Goal: Information Seeking & Learning: Check status

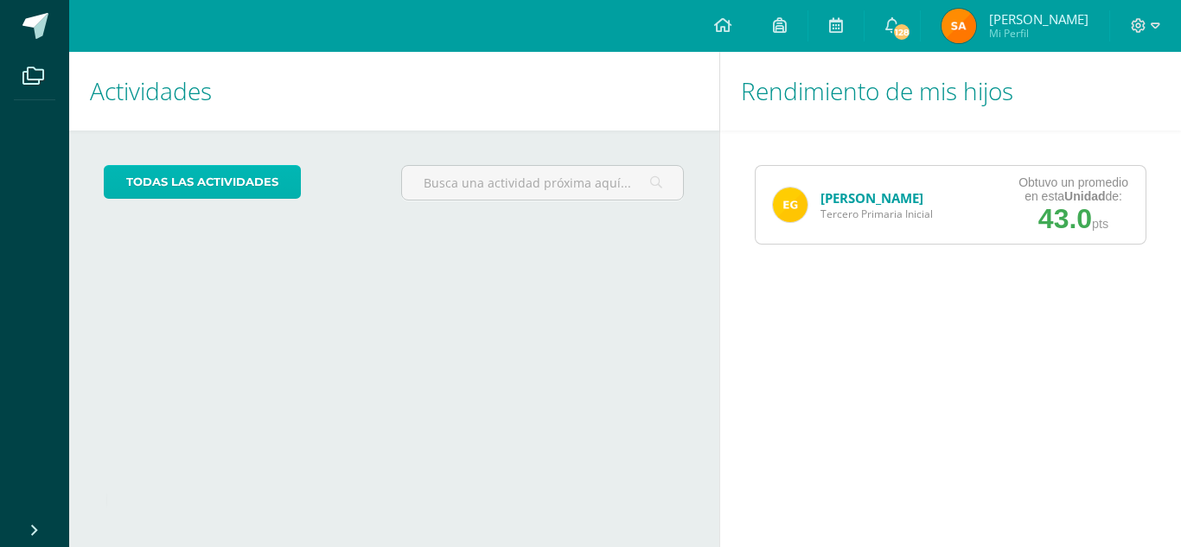
click at [232, 169] on link "todas las Actividades" at bounding box center [202, 182] width 197 height 34
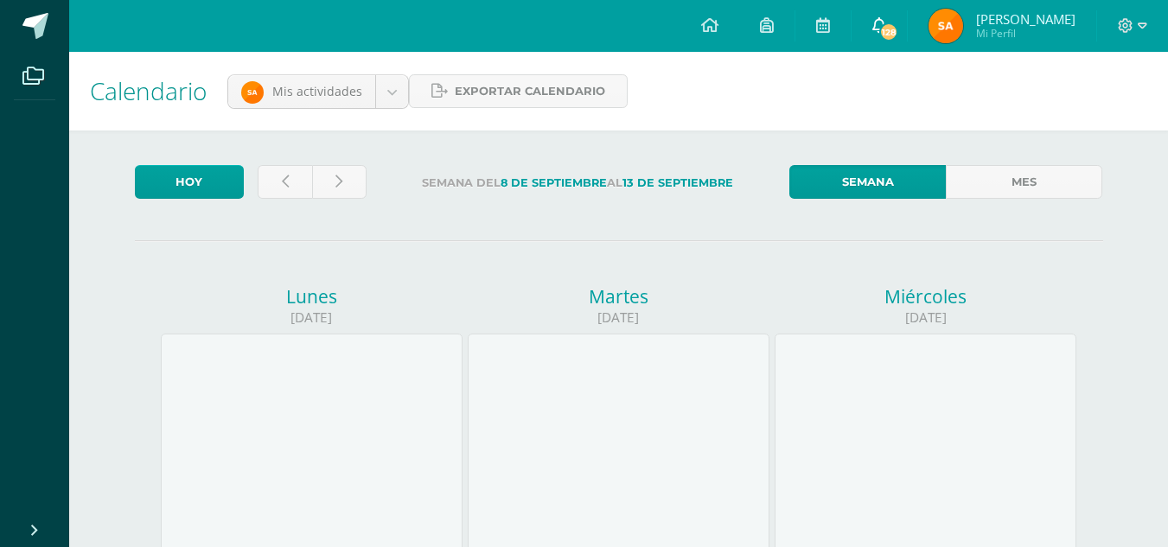
click at [897, 35] on link "128" at bounding box center [878, 26] width 55 height 52
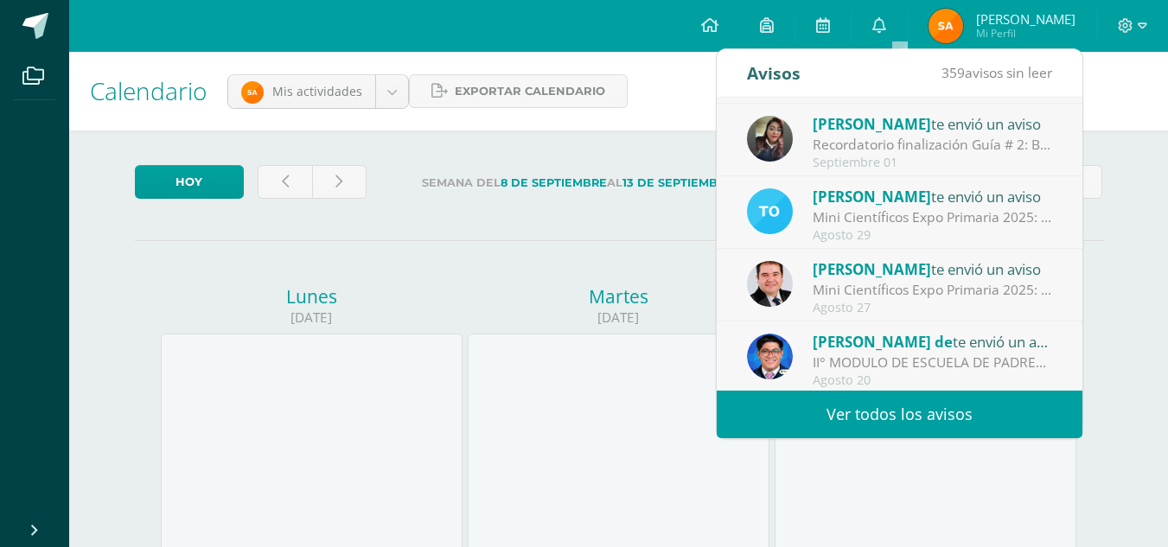
scroll to position [288, 0]
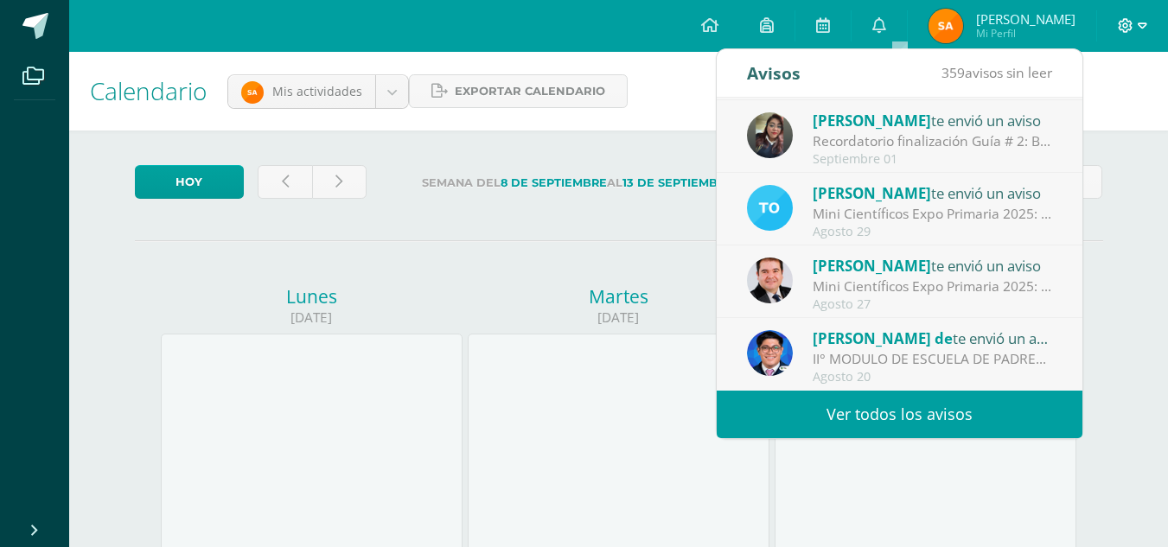
click at [1133, 23] on span at bounding box center [1132, 25] width 29 height 19
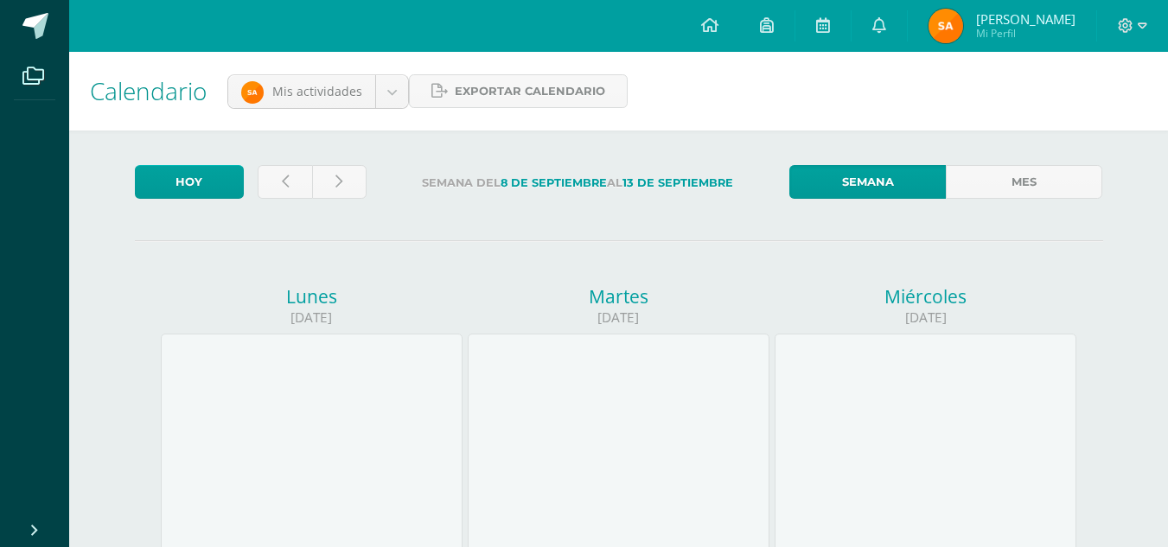
click at [1024, 25] on span "[PERSON_NAME]" at bounding box center [1025, 18] width 99 height 17
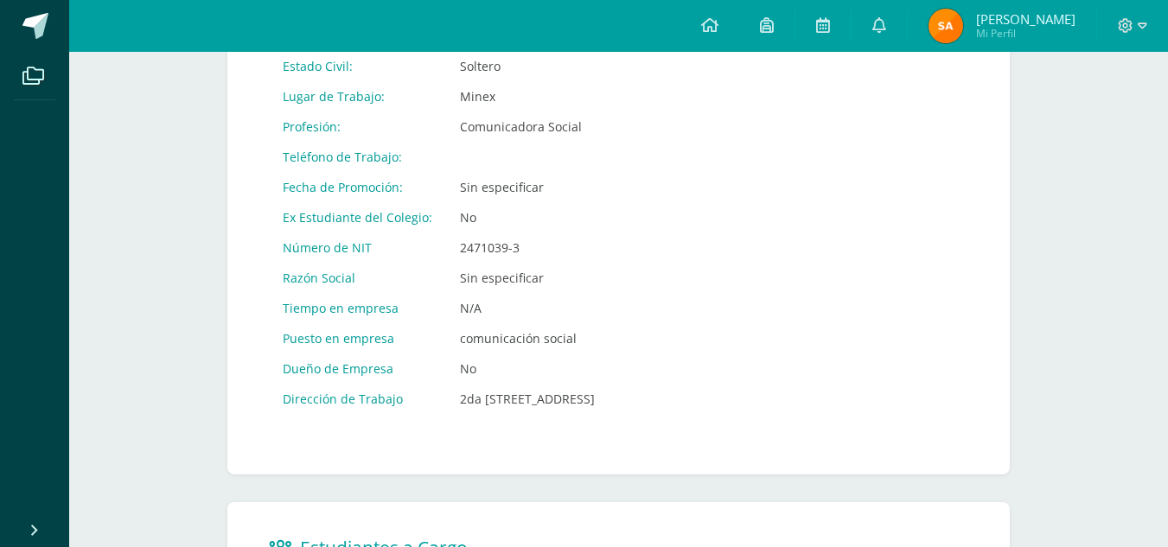
scroll to position [778, 0]
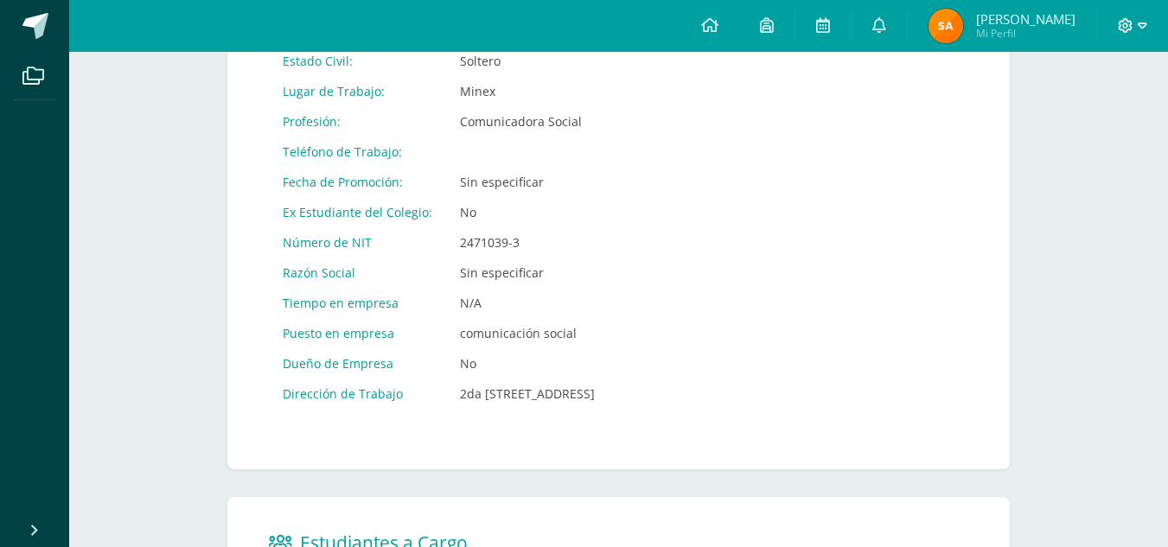
click at [1130, 22] on icon at bounding box center [1126, 26] width 16 height 16
click at [1062, 124] on span "Cerrar sesión" at bounding box center [1087, 118] width 78 height 16
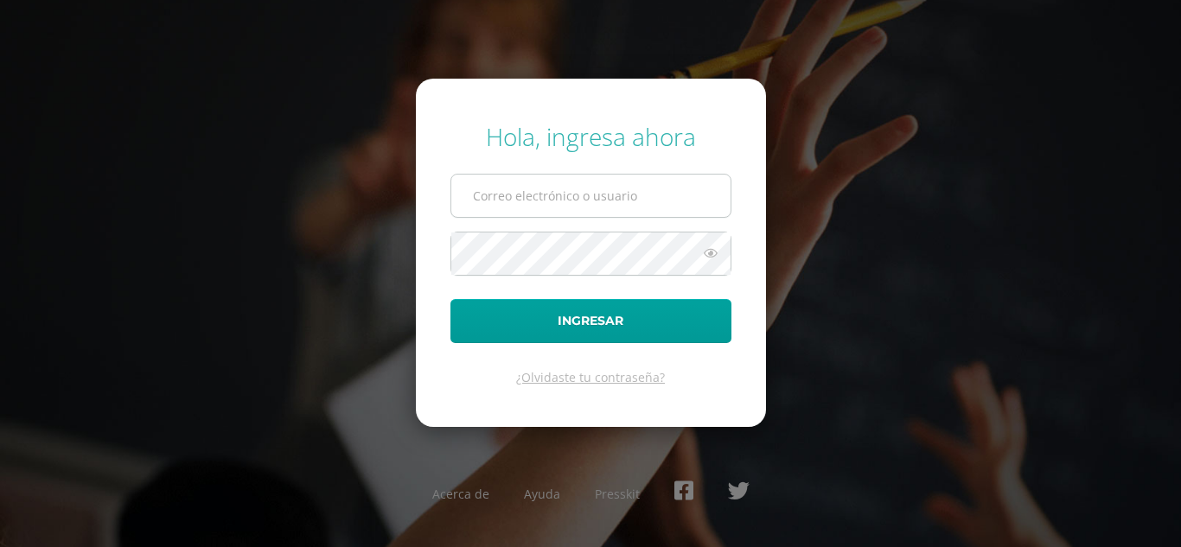
type input "egaitandb23@gmail.com"
click at [560, 202] on input "egaitandb23@gmail.com" at bounding box center [590, 196] width 279 height 42
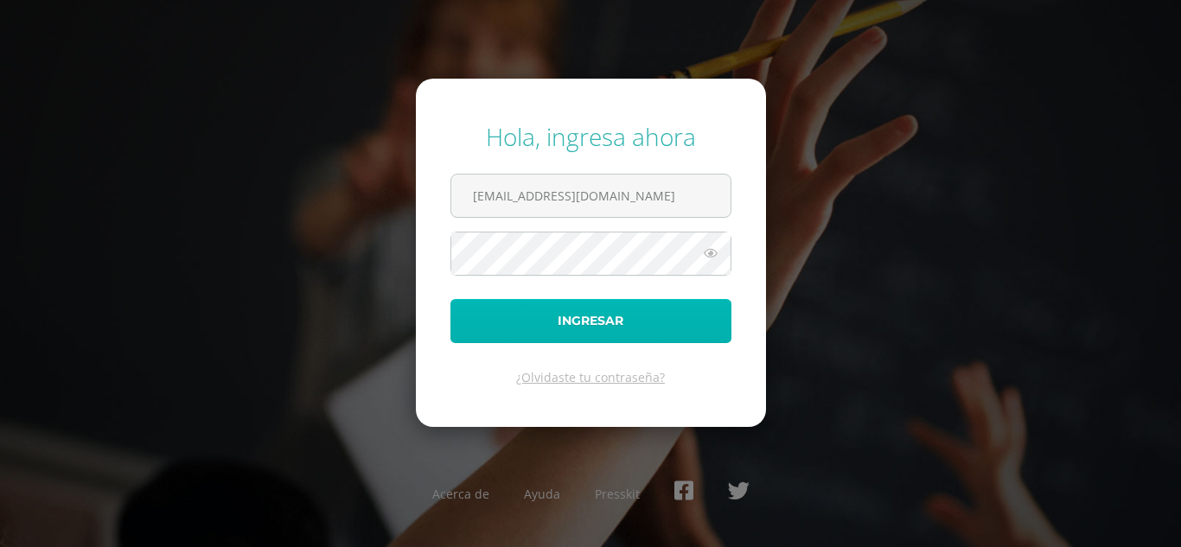
click at [517, 322] on button "Ingresar" at bounding box center [590, 321] width 281 height 44
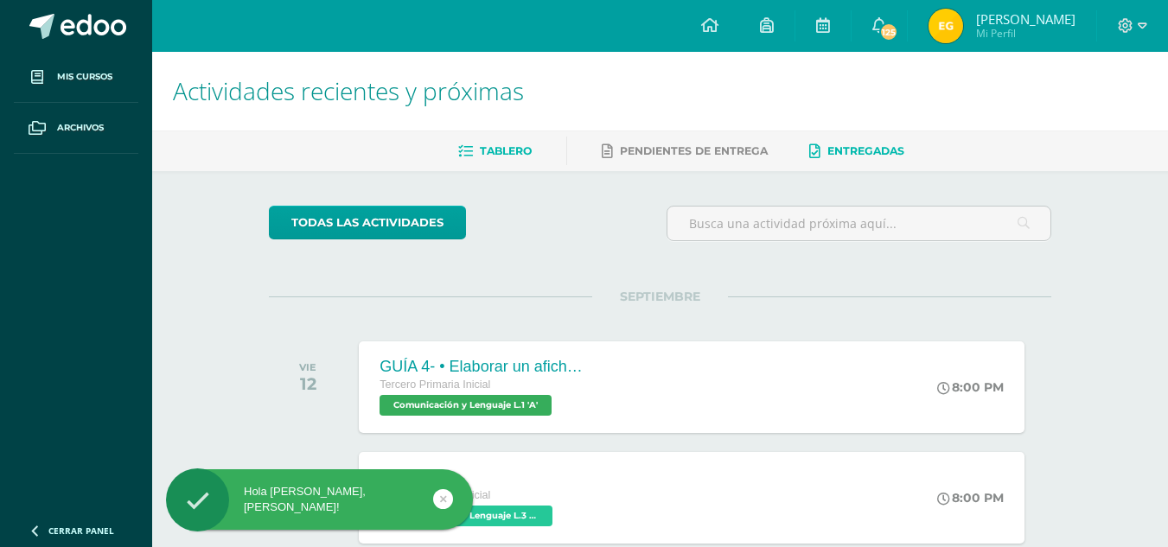
click at [830, 138] on link "Entregadas" at bounding box center [856, 151] width 95 height 28
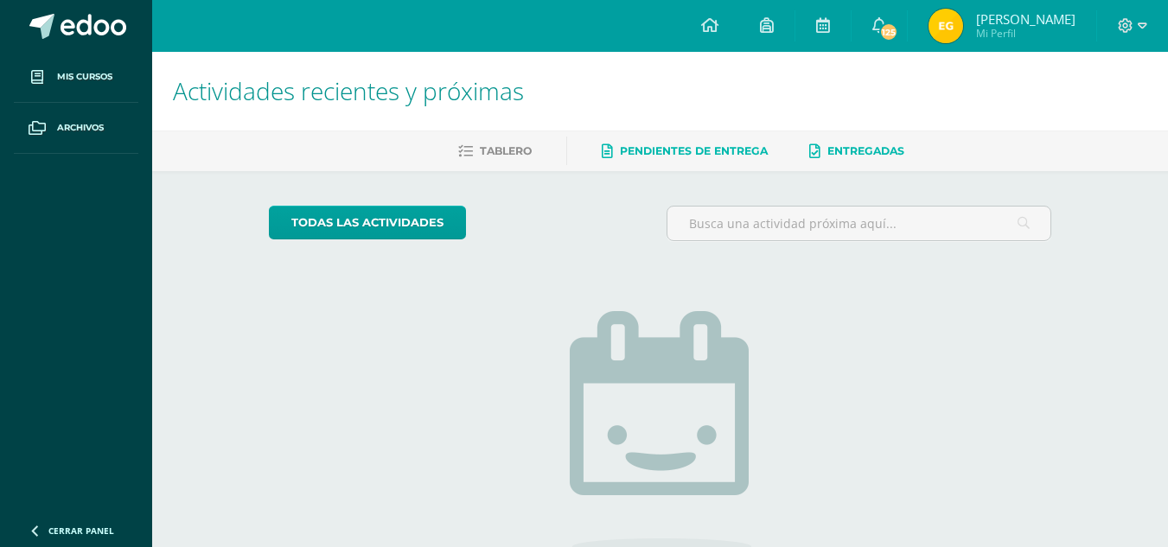
click at [732, 150] on span "Pendientes de entrega" at bounding box center [694, 150] width 148 height 13
click at [774, 30] on icon at bounding box center [767, 25] width 14 height 16
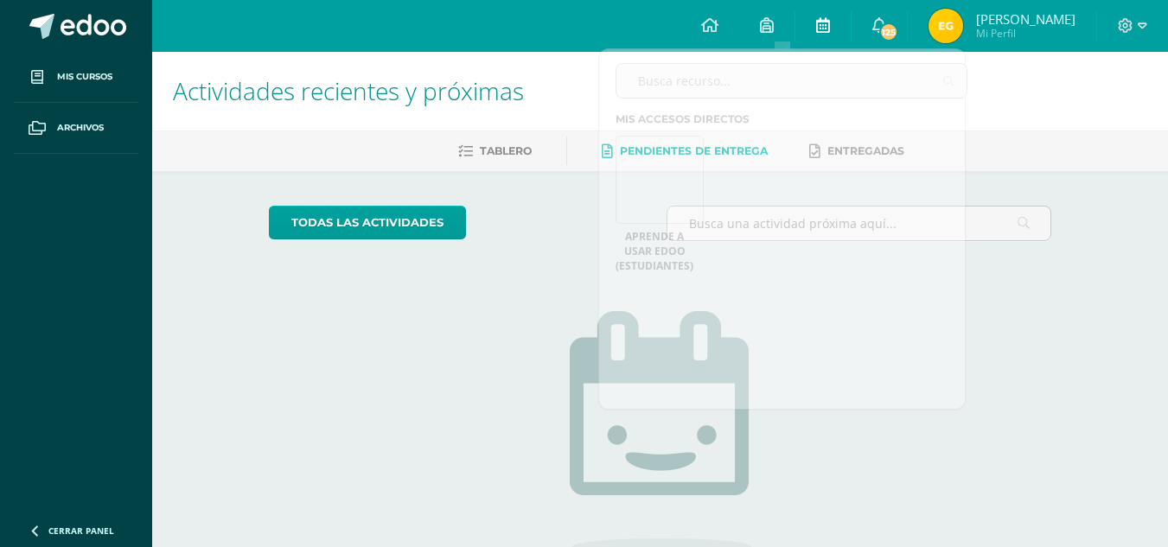
click at [828, 23] on link at bounding box center [822, 26] width 55 height 52
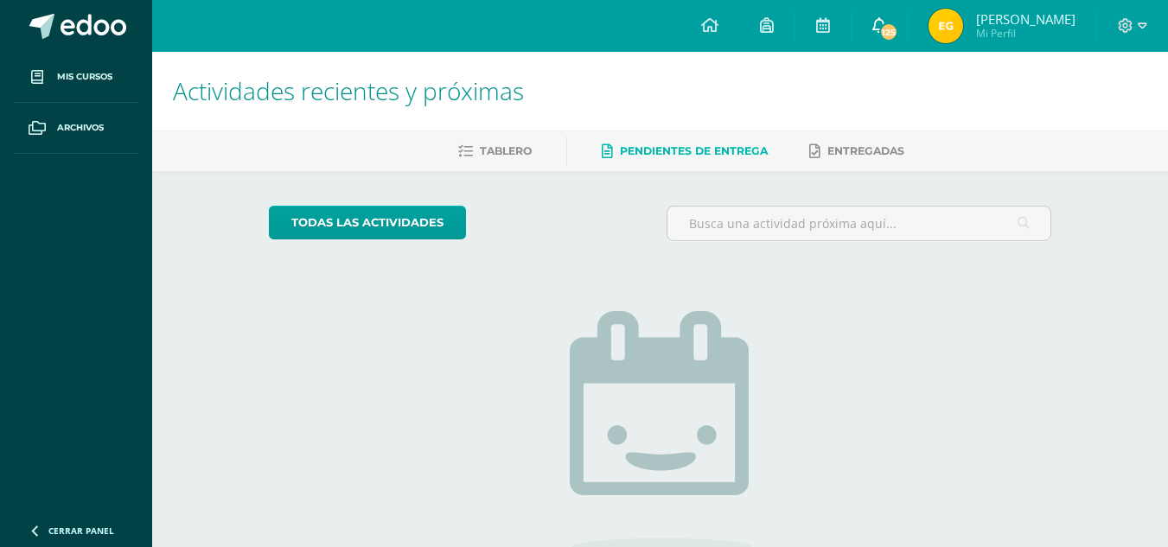
click at [887, 26] on link "125" at bounding box center [878, 26] width 55 height 52
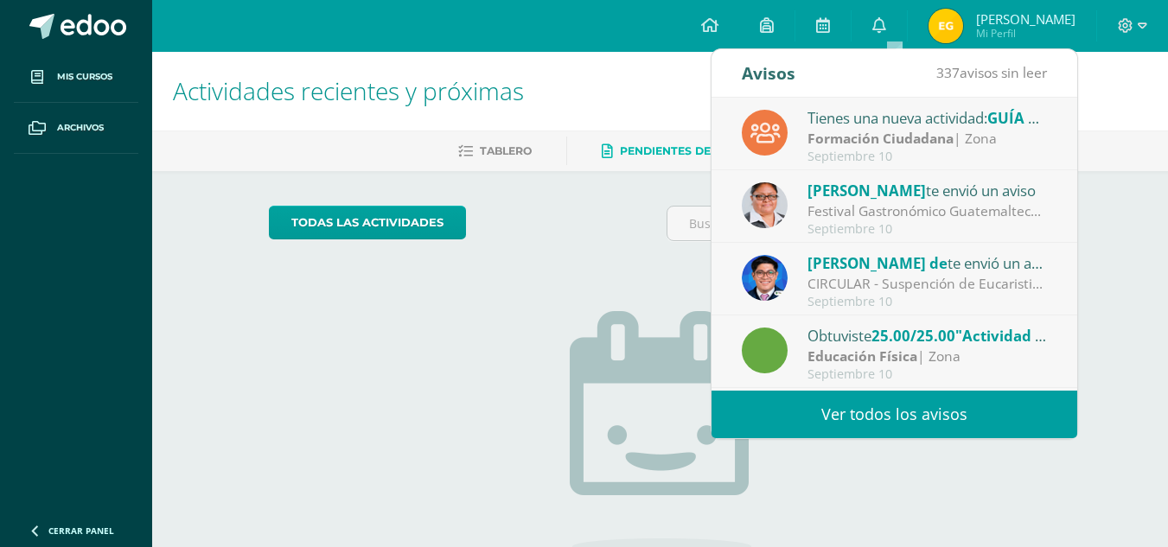
click at [1154, 21] on div at bounding box center [1132, 26] width 71 height 52
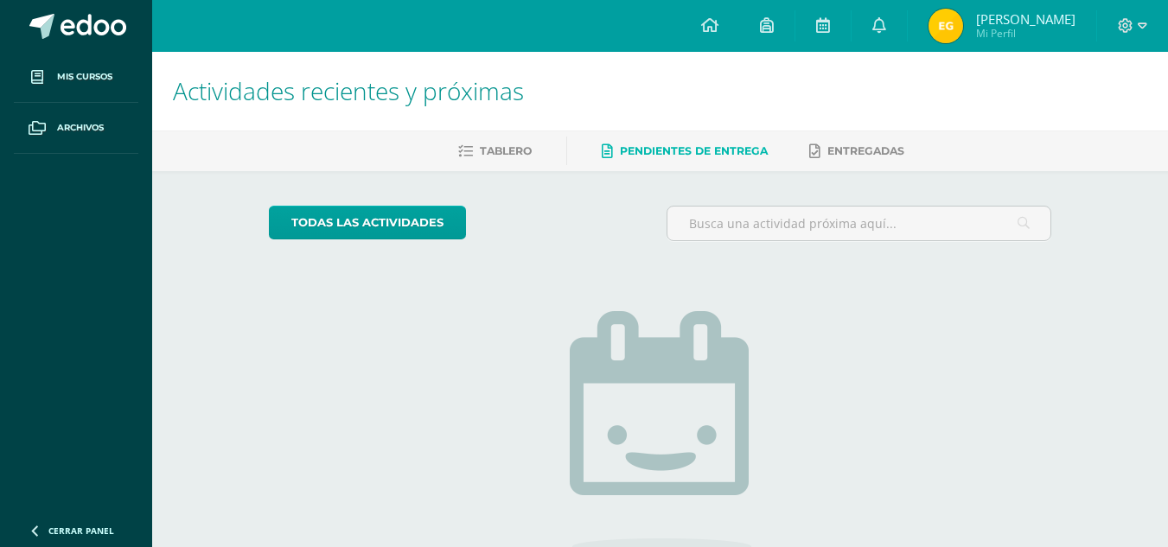
click at [1147, 25] on div at bounding box center [1132, 26] width 71 height 52
click at [1144, 26] on icon at bounding box center [1143, 25] width 10 height 6
click at [1055, 121] on span "Cerrar sesión" at bounding box center [1087, 117] width 78 height 16
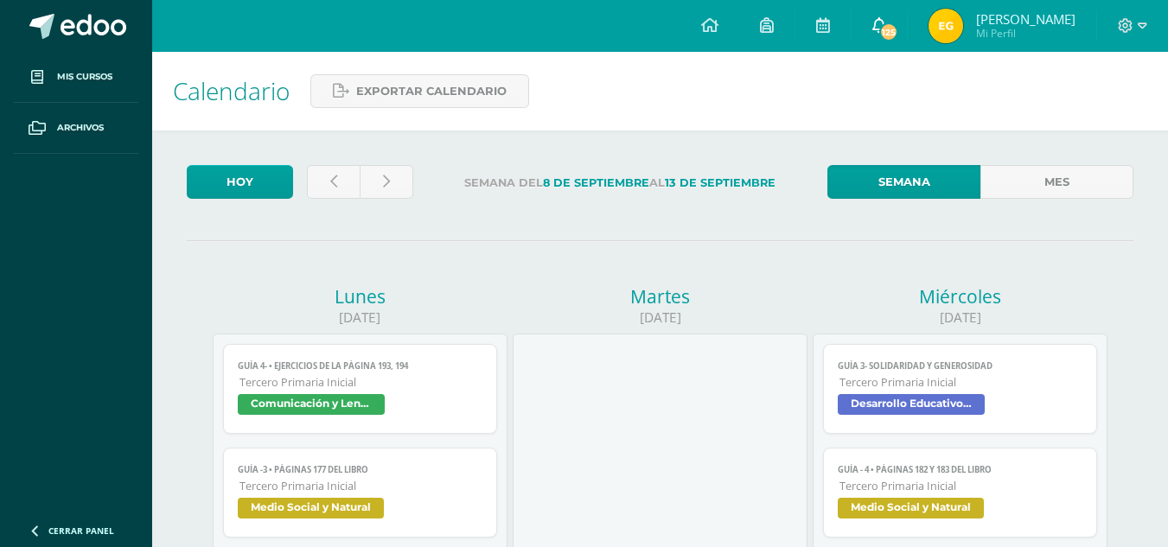
click at [886, 27] on icon at bounding box center [879, 25] width 14 height 16
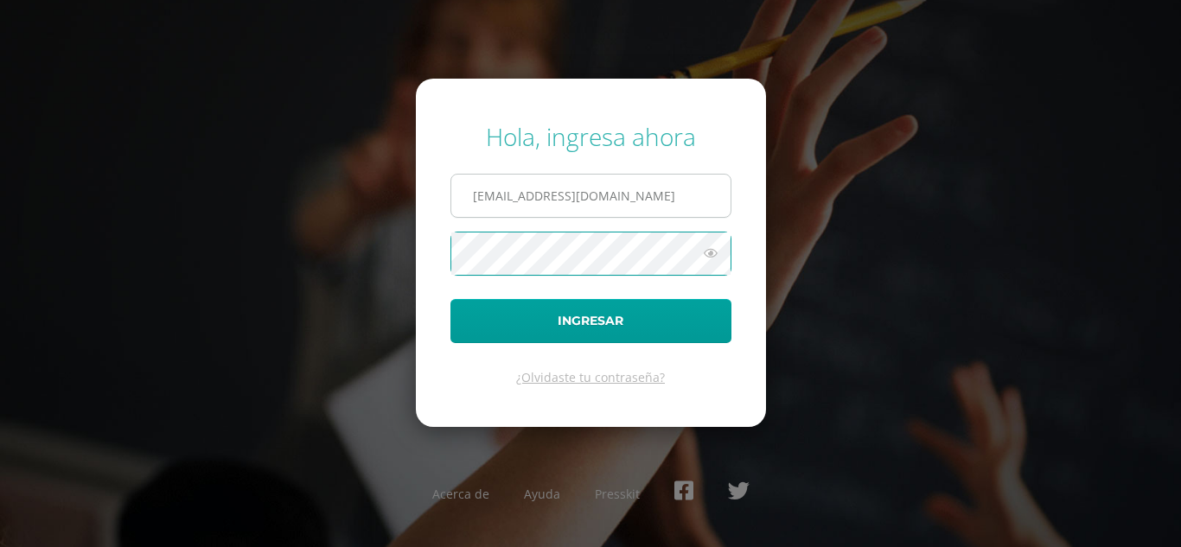
click at [613, 188] on input "egaitandb23@gmail.com" at bounding box center [590, 196] width 279 height 42
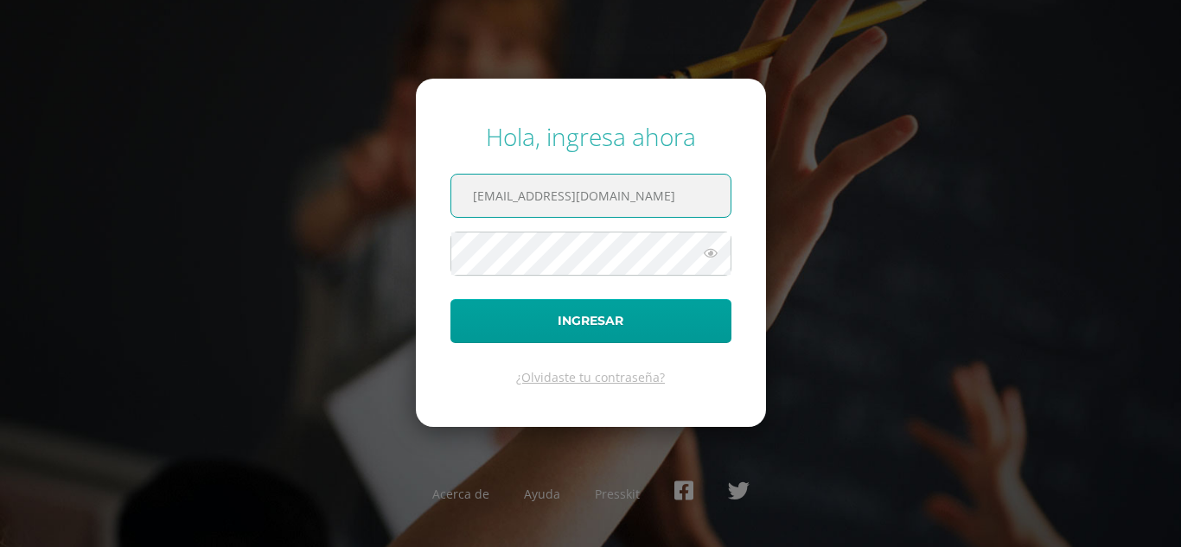
click at [613, 188] on input "egaitandb23@gmail.com" at bounding box center [590, 196] width 279 height 42
click at [641, 213] on input "egaitandb23@gmail.com" at bounding box center [590, 196] width 279 height 42
click at [644, 204] on input "egaitandb23@gmail.com" at bounding box center [590, 196] width 279 height 42
type input "sandrabaure@gmail.com"
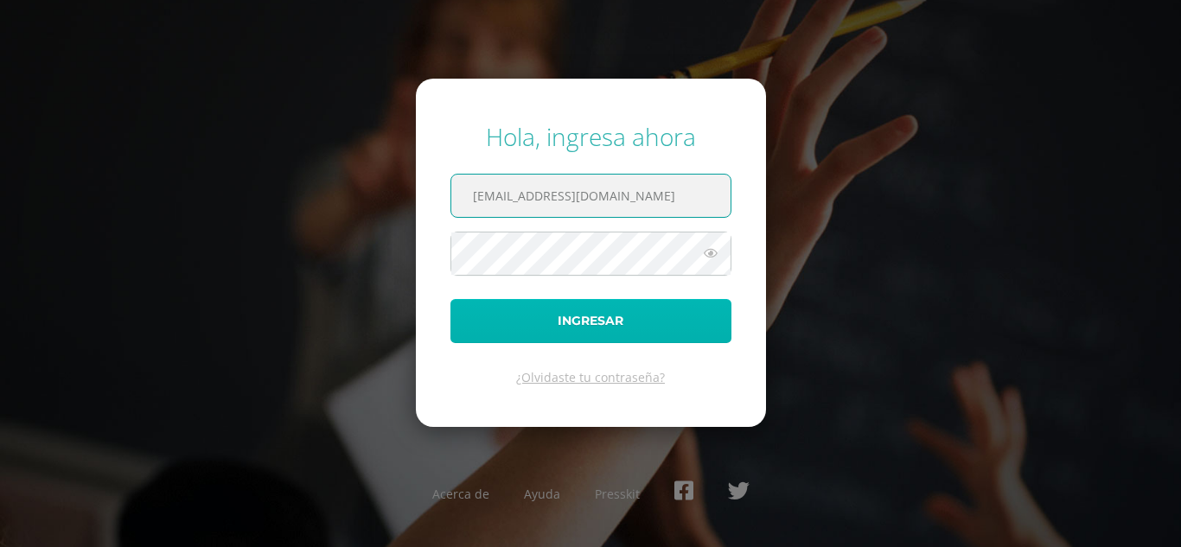
click at [581, 328] on button "Ingresar" at bounding box center [590, 321] width 281 height 44
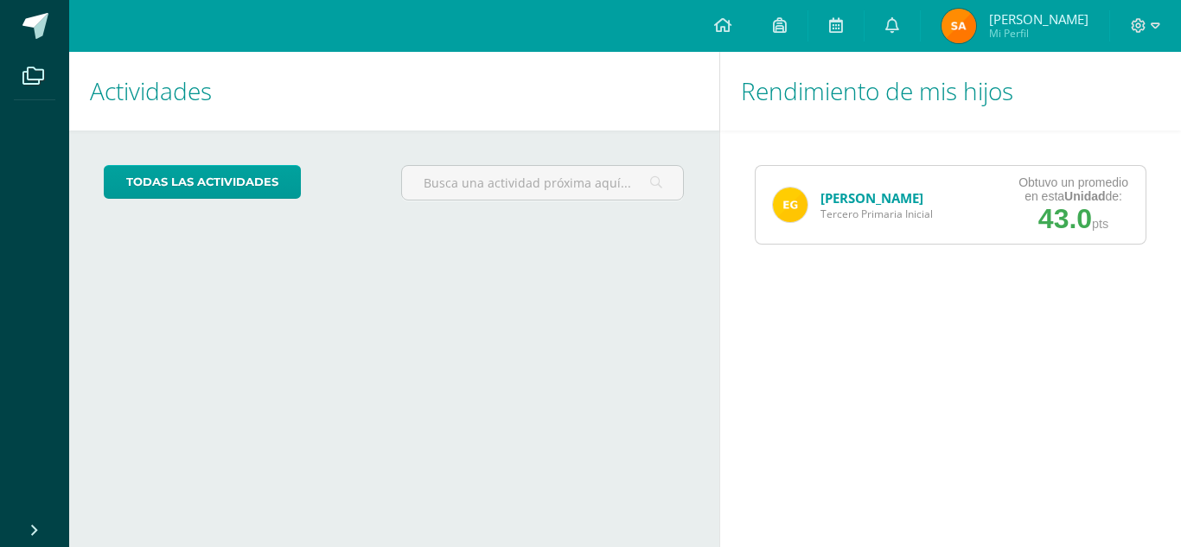
click at [806, 101] on h1 "Rendimiento de mis hijos" at bounding box center [951, 91] width 420 height 79
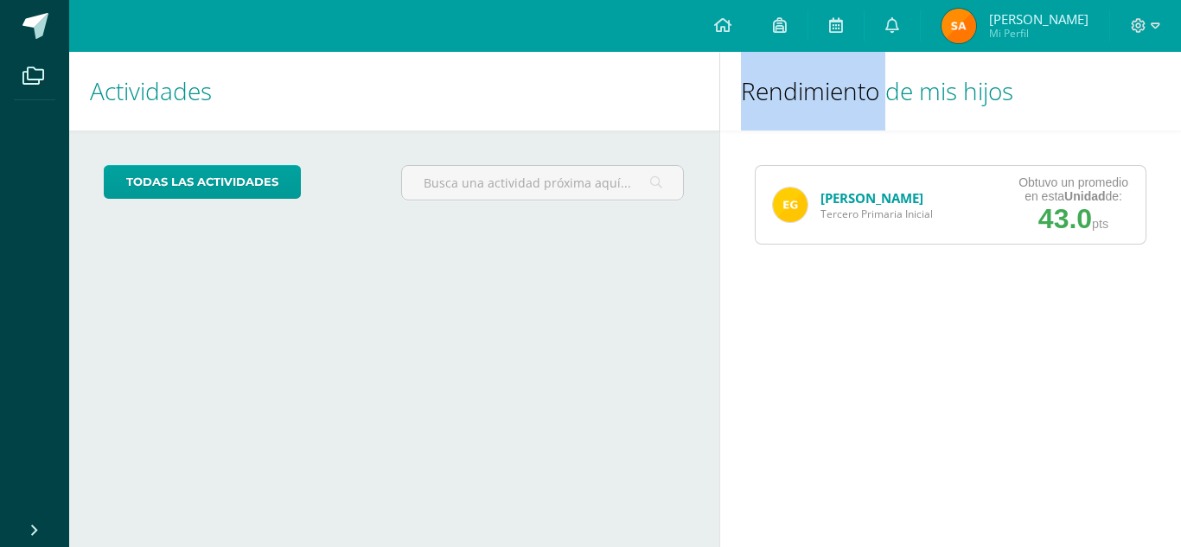
click at [806, 101] on h1 "Rendimiento de mis hijos" at bounding box center [951, 91] width 420 height 79
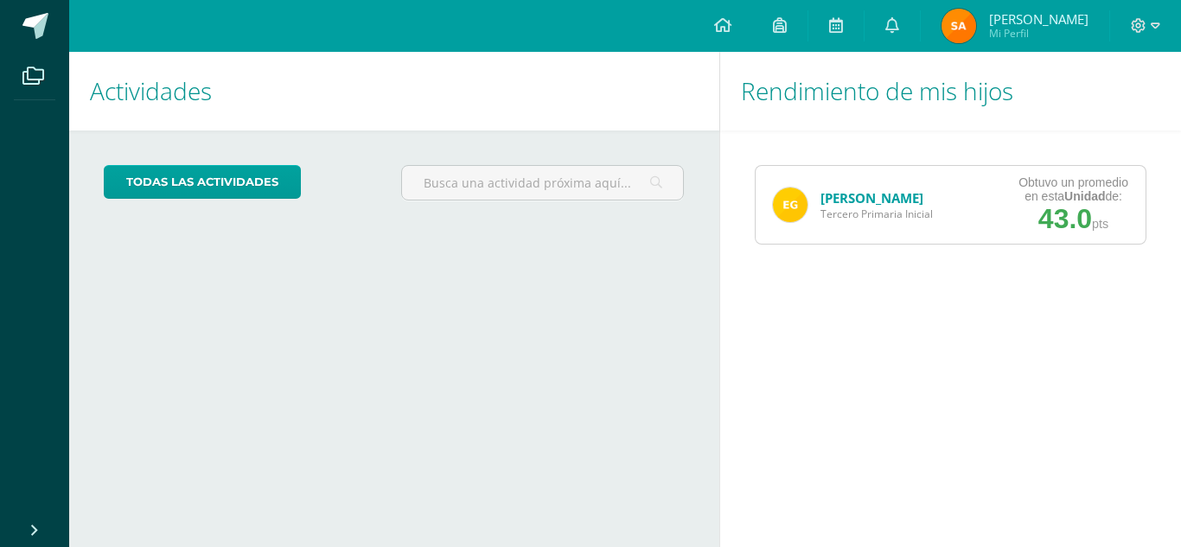
click at [1028, 337] on div "Rendimiento de mis hijos Enzo Gaitán Tercero Primaria Inicial Obtuvo un promedi…" at bounding box center [953, 299] width 469 height 495
click at [899, 25] on icon at bounding box center [892, 25] width 14 height 16
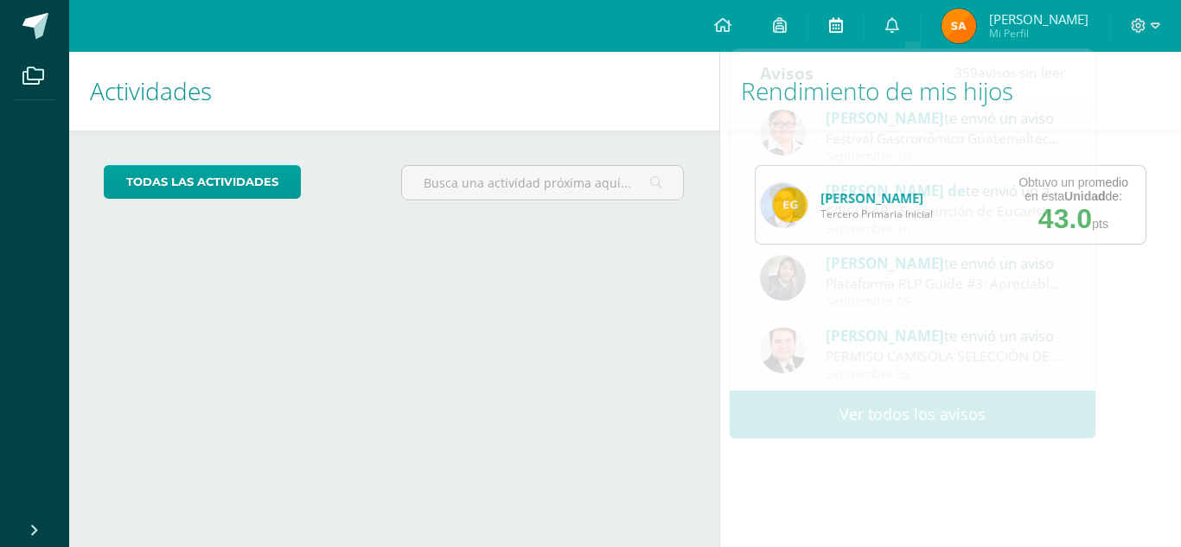
click at [843, 29] on icon at bounding box center [836, 25] width 14 height 16
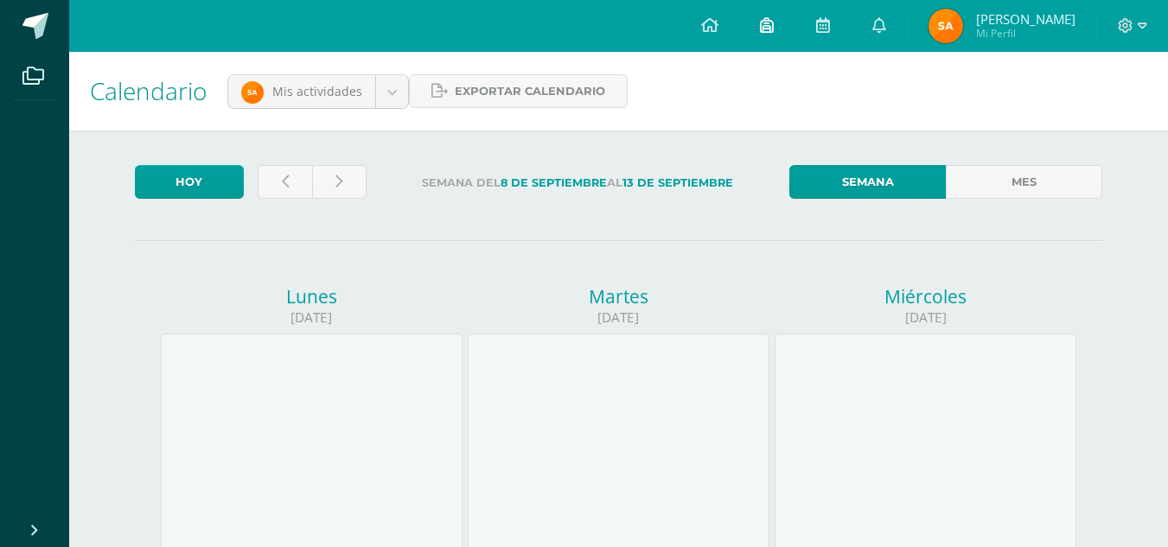
click at [774, 30] on icon at bounding box center [767, 25] width 14 height 16
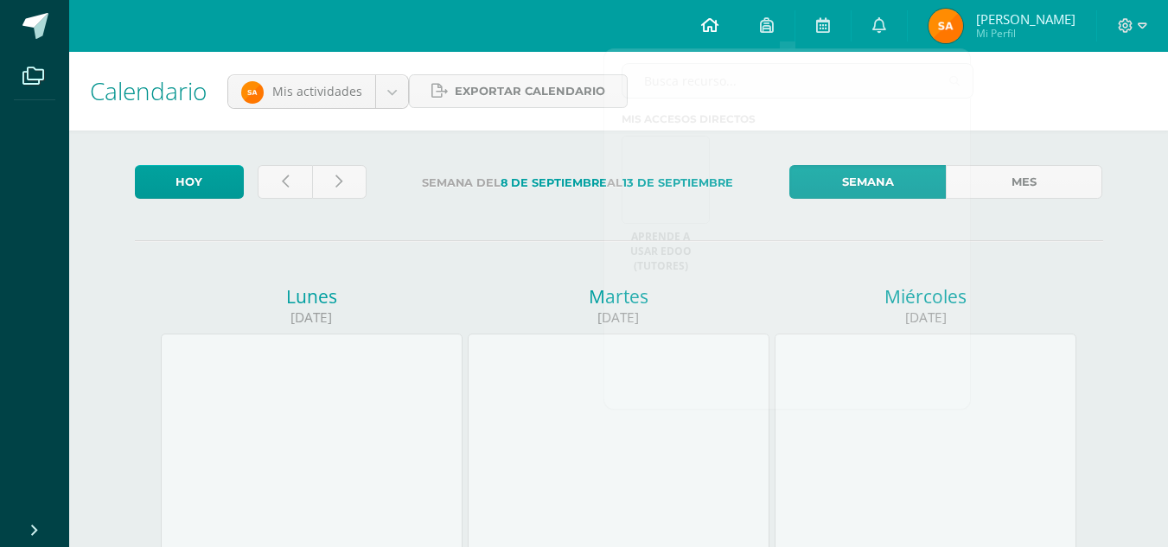
click at [718, 31] on icon at bounding box center [709, 25] width 17 height 16
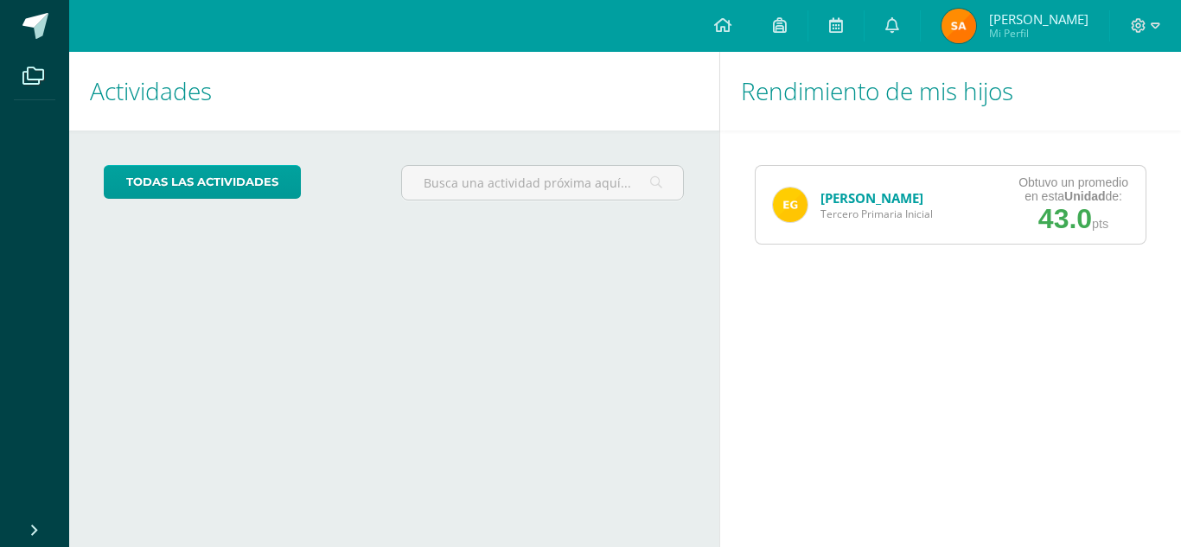
click at [863, 197] on link "[PERSON_NAME]" at bounding box center [871, 197] width 103 height 17
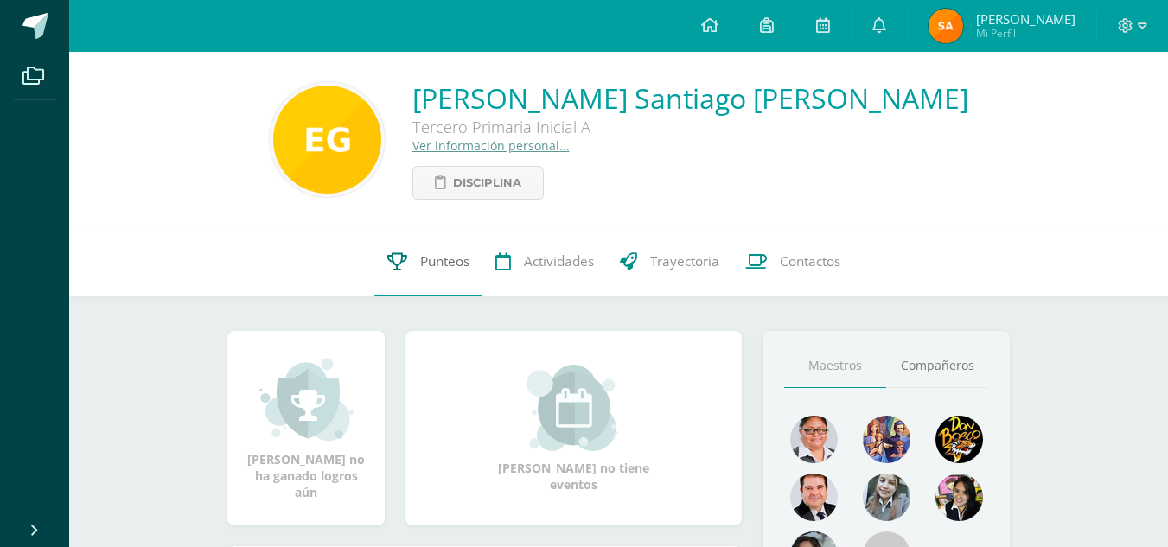
click at [437, 265] on span "Punteos" at bounding box center [444, 261] width 49 height 18
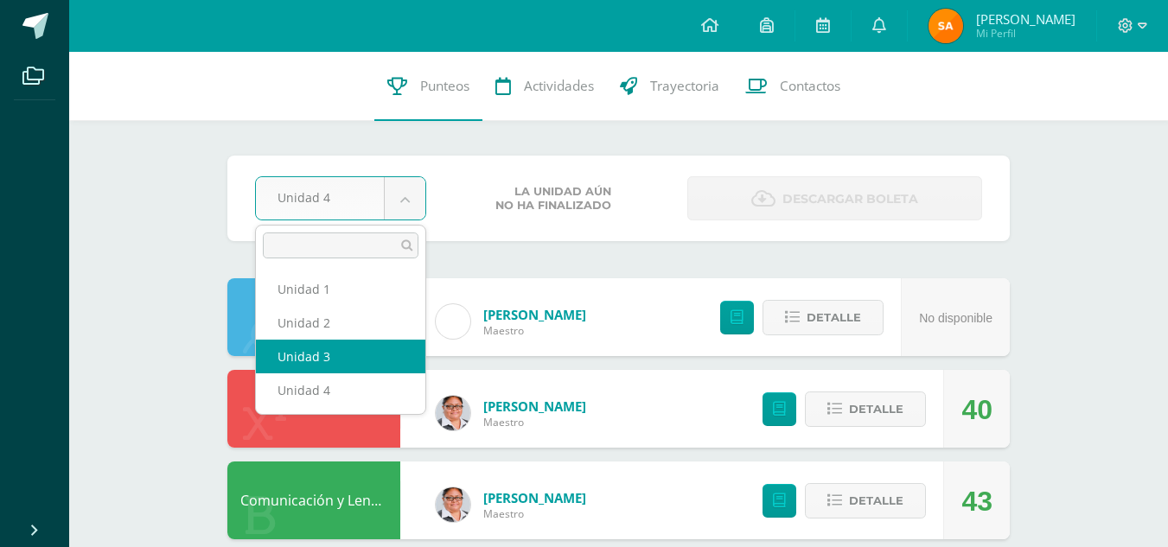
select select "Unidad 3"
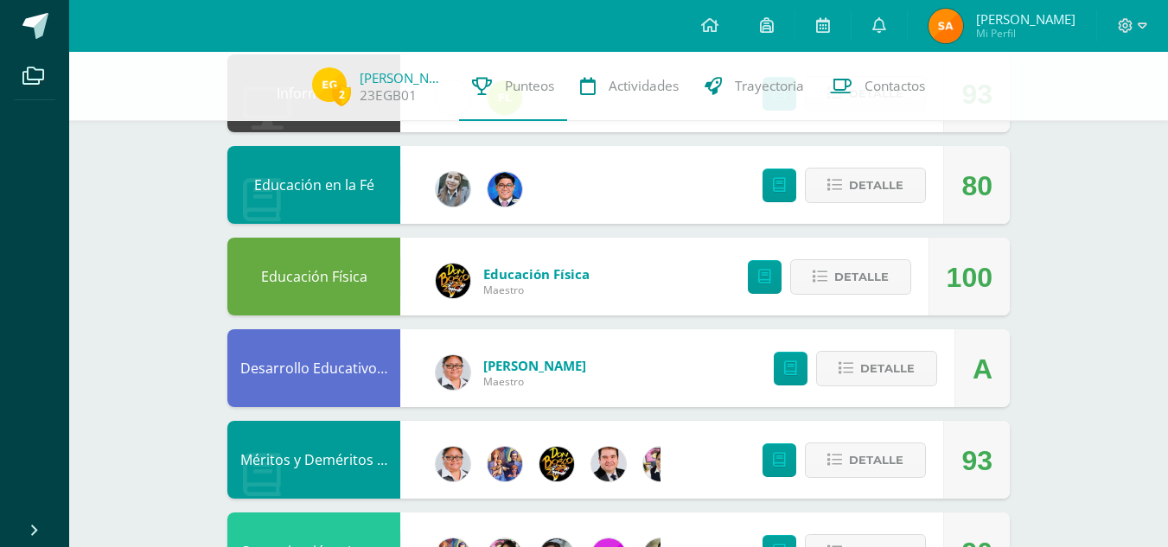
scroll to position [672, 0]
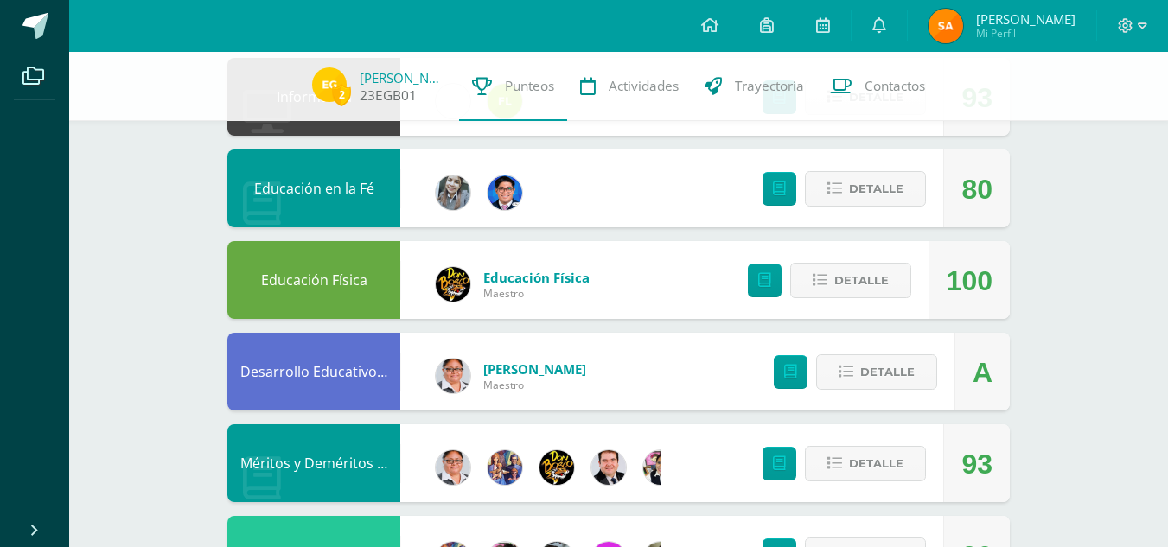
click at [346, 97] on span "2" at bounding box center [341, 95] width 19 height 22
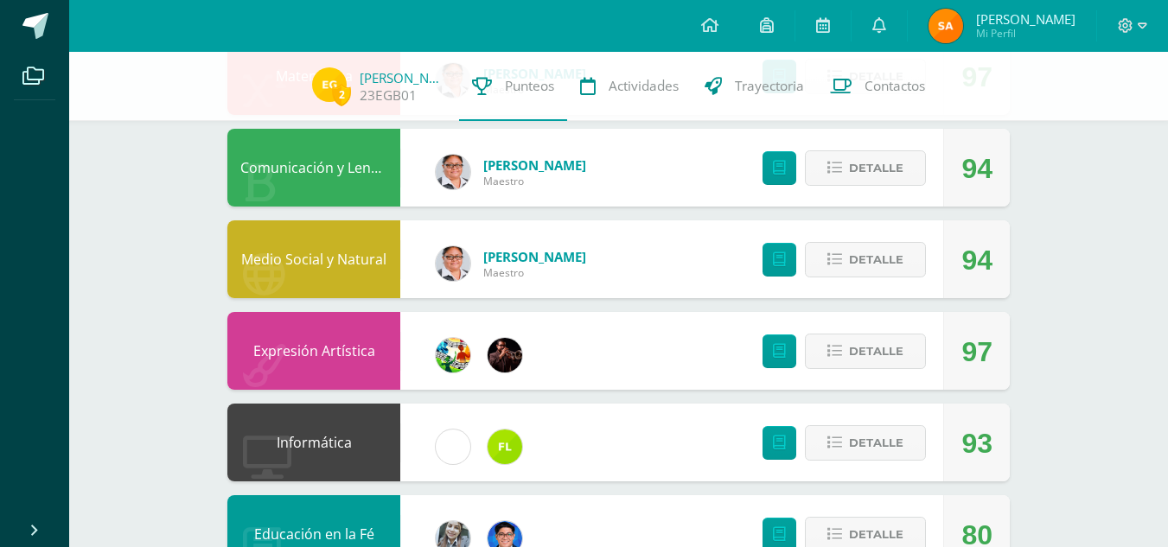
scroll to position [0, 0]
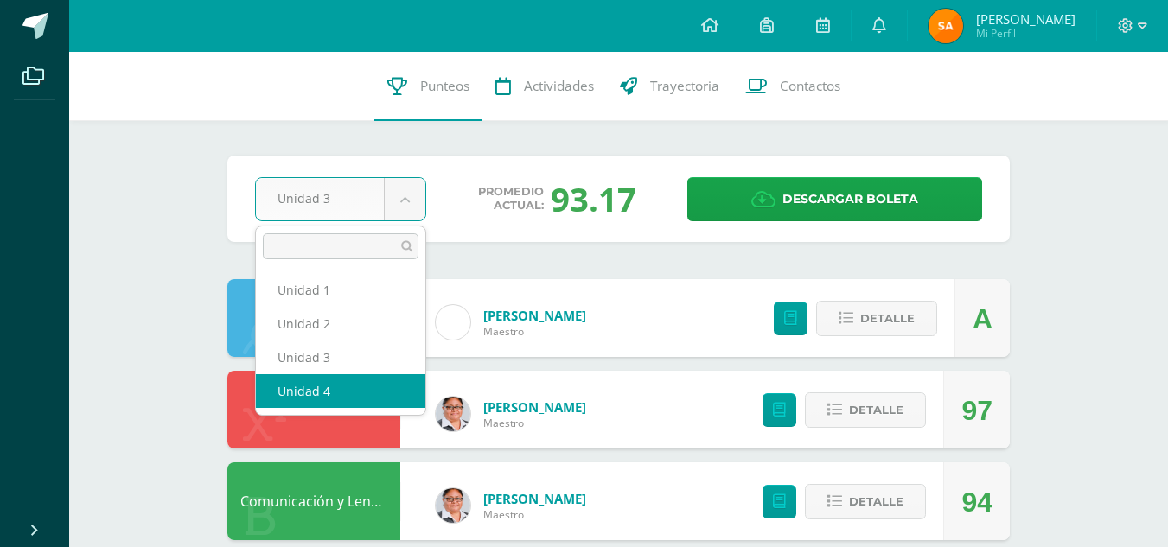
select select "Unidad 4"
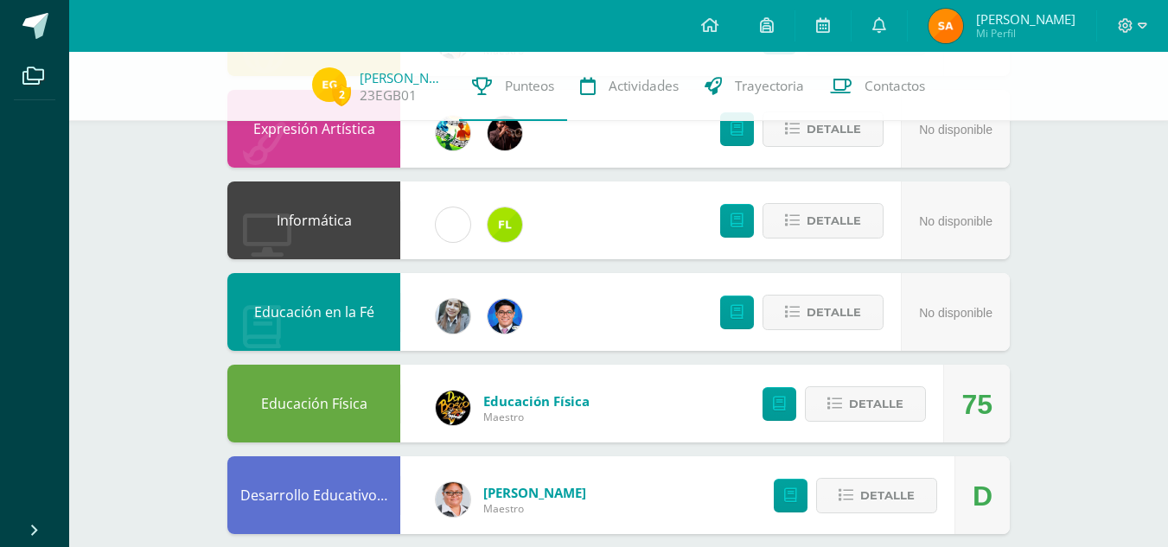
scroll to position [844, 0]
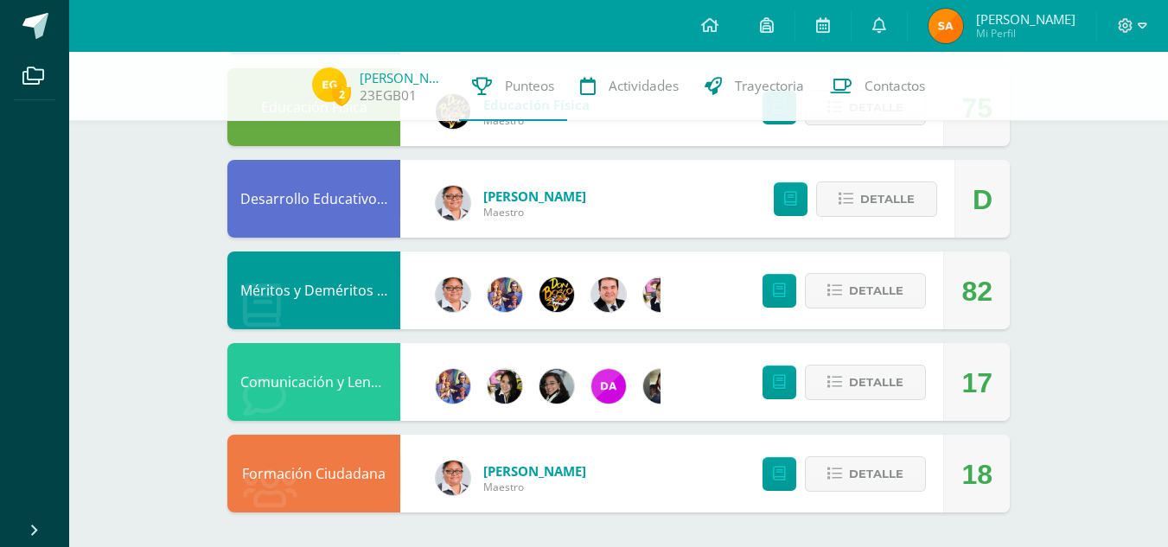
drag, startPoint x: 983, startPoint y: 477, endPoint x: 1001, endPoint y: 477, distance: 18.2
click at [1001, 477] on div "18" at bounding box center [976, 474] width 67 height 78
click at [997, 377] on div "17" at bounding box center [976, 382] width 67 height 78
